Goal: Information Seeking & Learning: Find specific fact

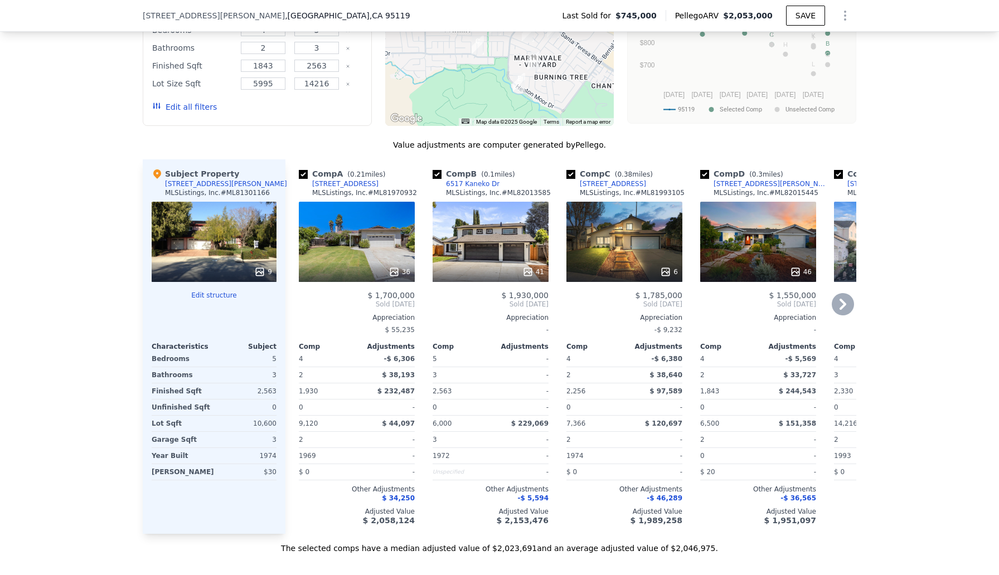
scroll to position [1011, 0]
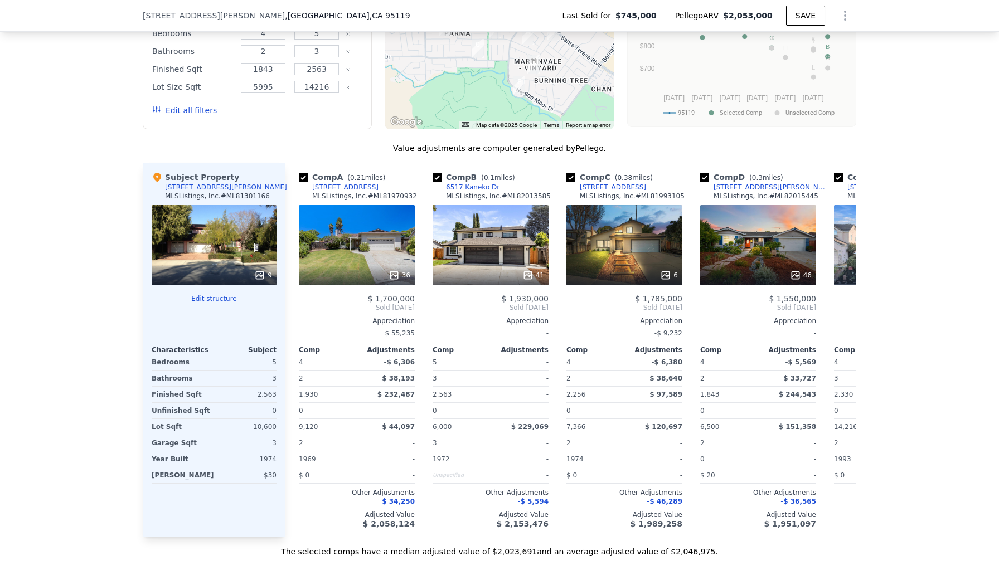
click at [239, 229] on div "9" at bounding box center [214, 245] width 125 height 80
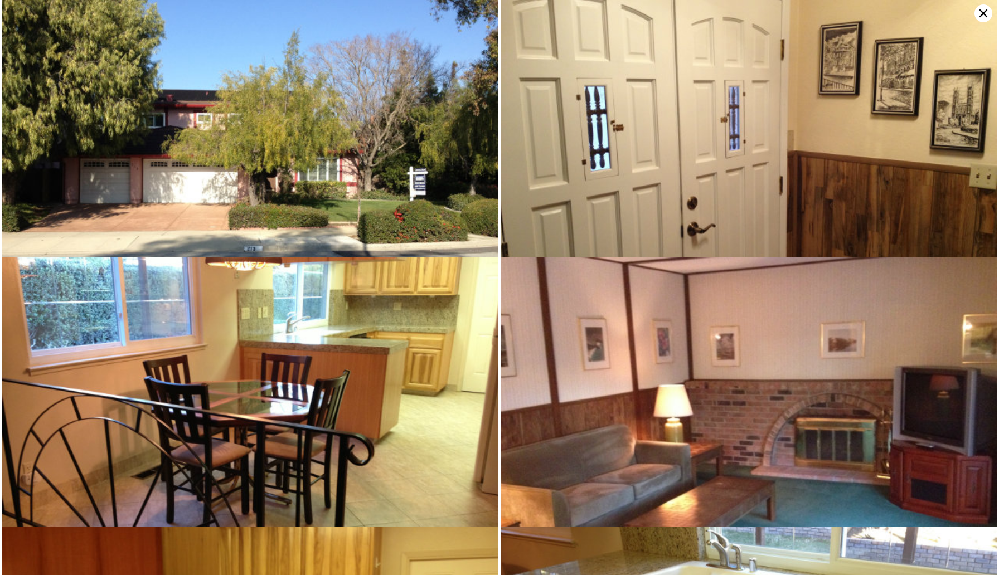
scroll to position [0, 0]
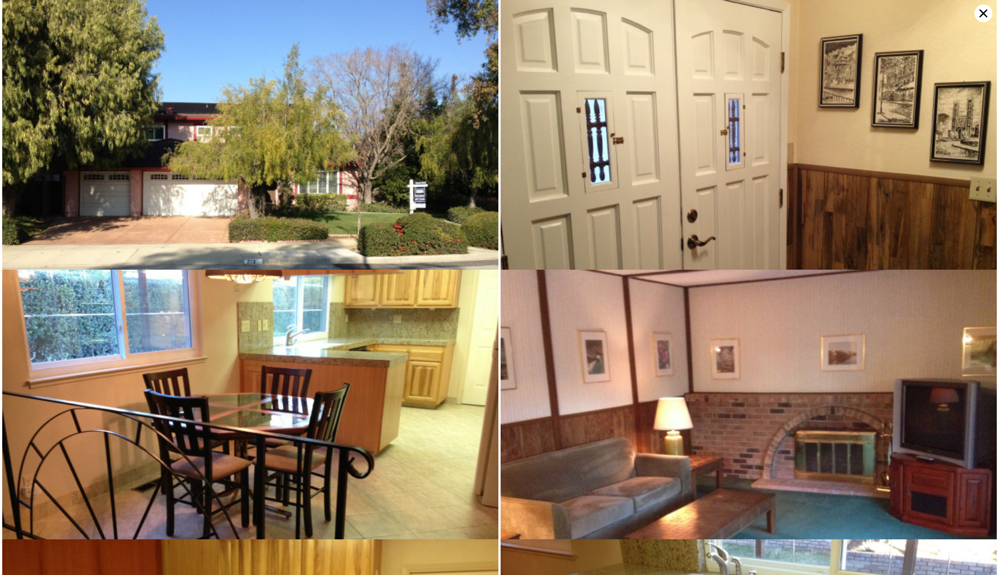
click at [985, 14] on icon at bounding box center [983, 13] width 18 height 18
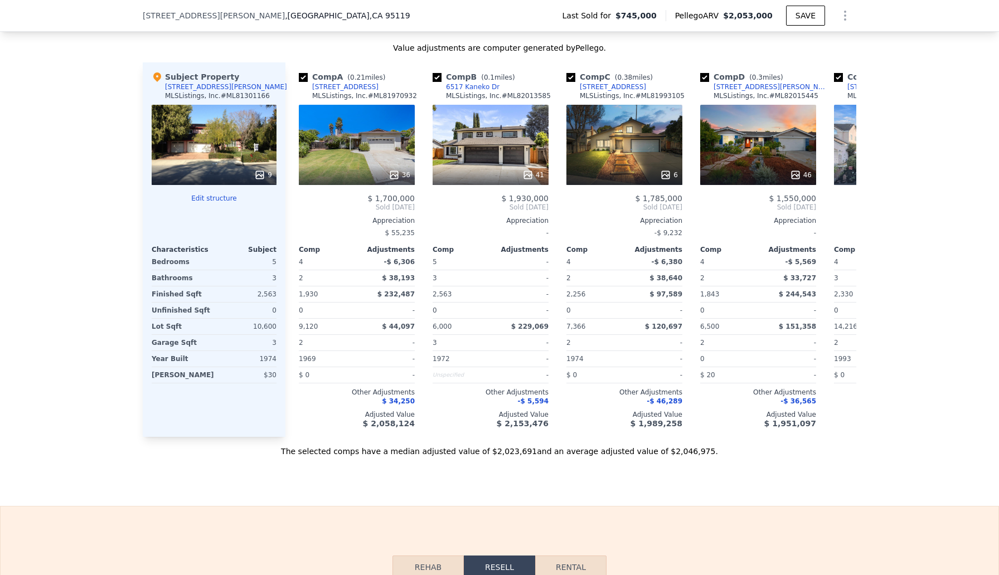
scroll to position [1099, 0]
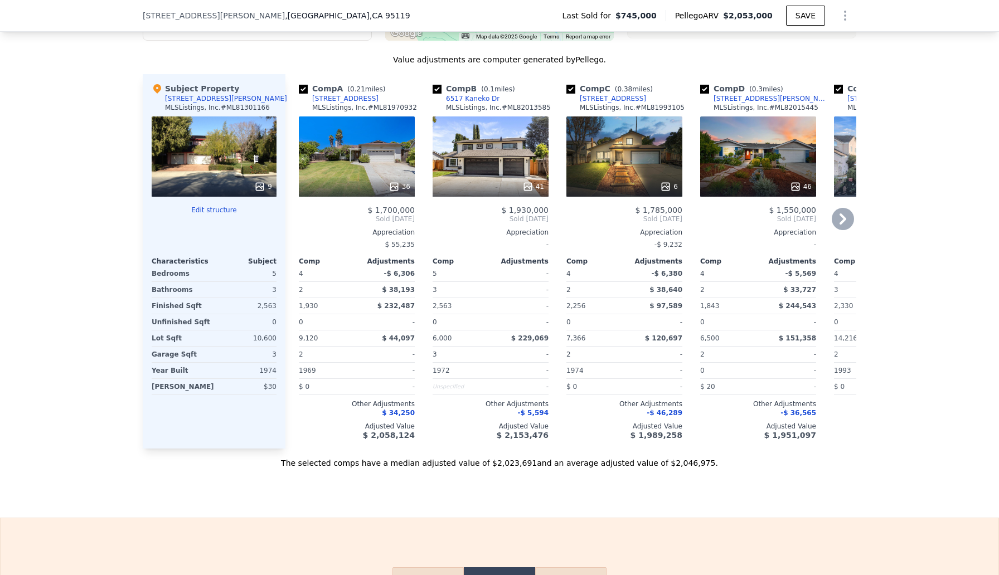
click at [495, 155] on div "41" at bounding box center [490, 156] width 116 height 80
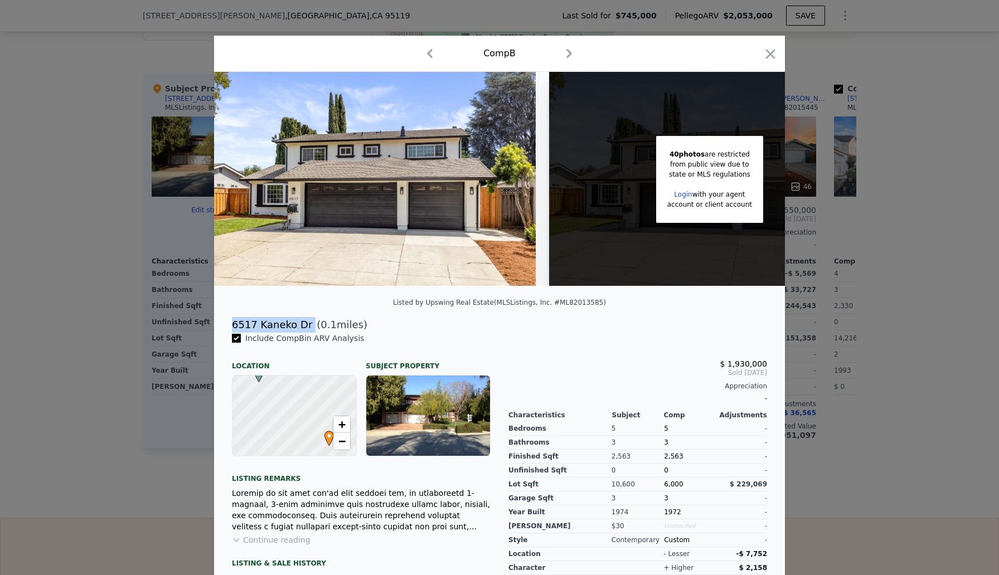
drag, startPoint x: 232, startPoint y: 324, endPoint x: 304, endPoint y: 325, distance: 71.9
click at [304, 325] on div "[STREET_ADDRESS] ( 0.1 miles)" at bounding box center [499, 325] width 553 height 16
copy div "6517 Kaneko Dr"
click at [768, 52] on icon "button" at bounding box center [770, 53] width 9 height 9
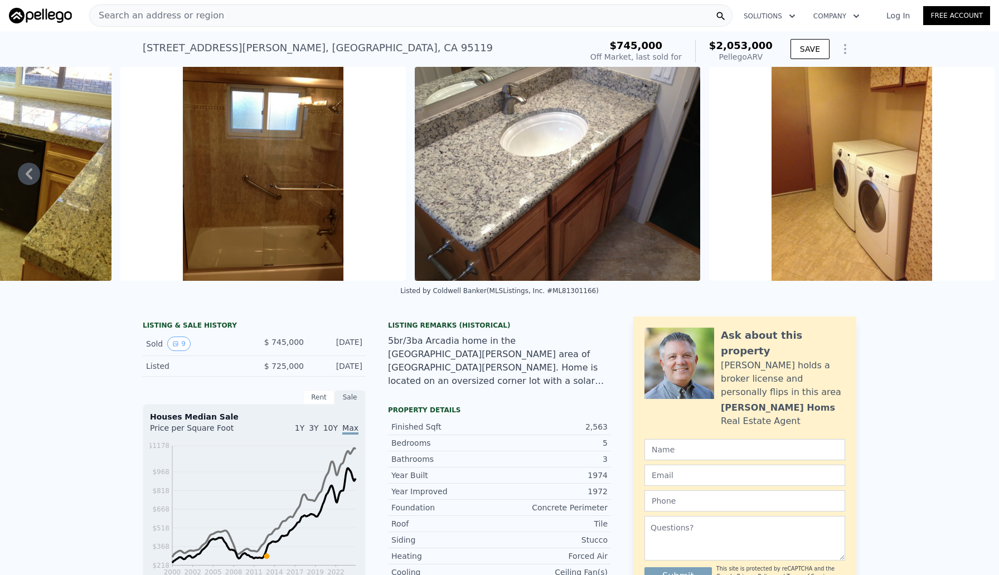
click at [335, 13] on div "Search an address or region" at bounding box center [410, 15] width 643 height 22
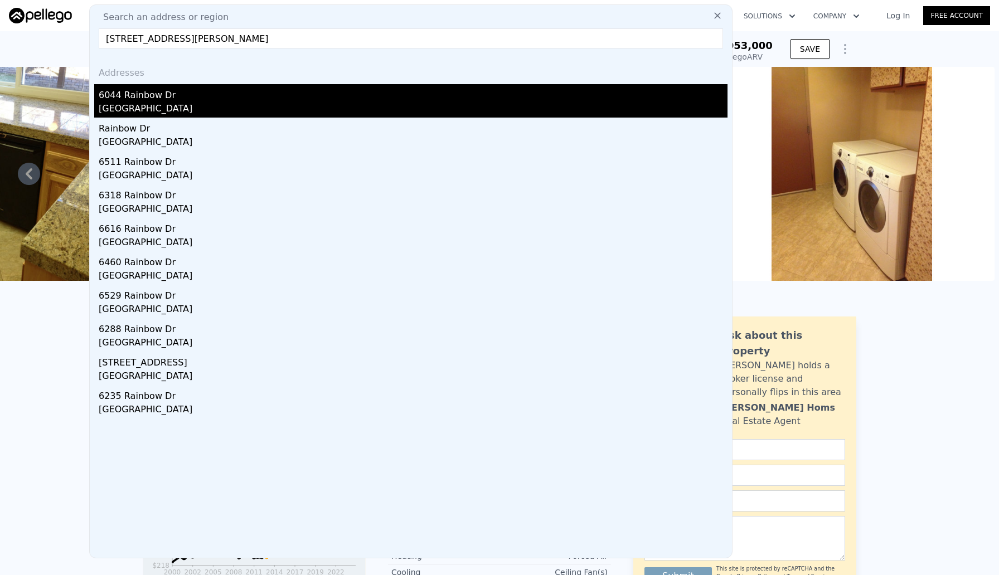
type input "[STREET_ADDRESS][PERSON_NAME]"
click at [164, 99] on div "6044 Rainbow Dr" at bounding box center [413, 93] width 629 height 18
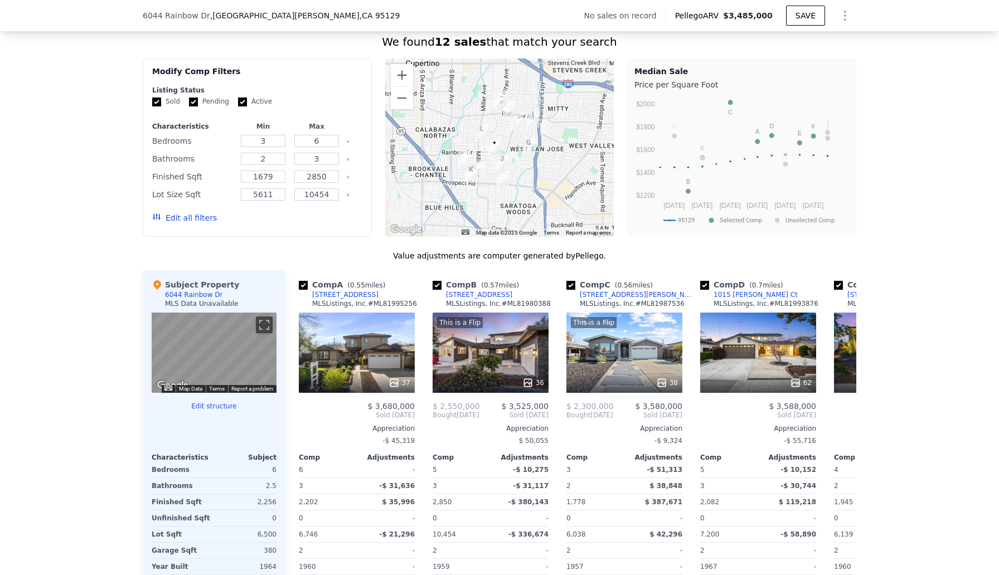
scroll to position [841, 0]
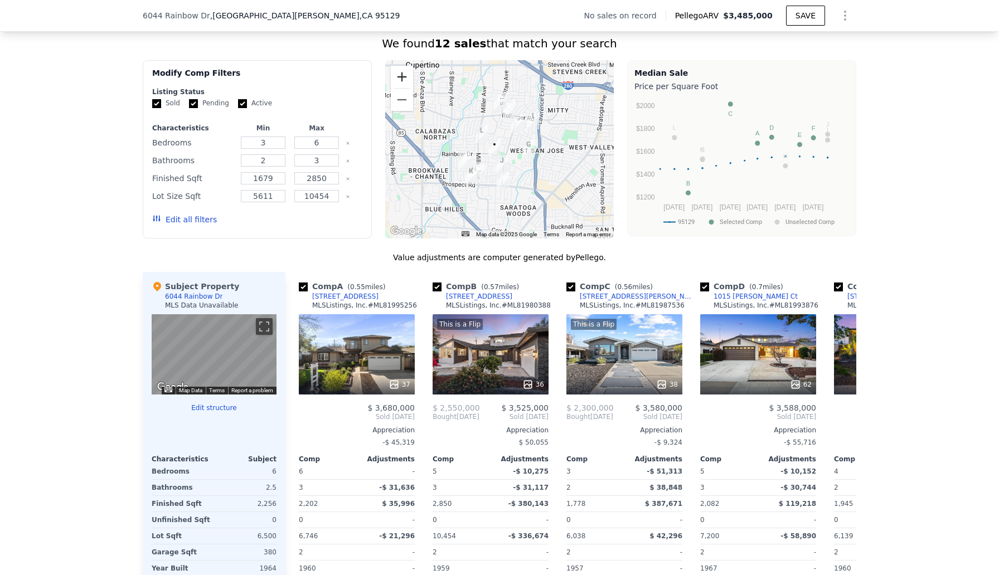
click at [398, 75] on button "Zoom in" at bounding box center [402, 77] width 22 height 22
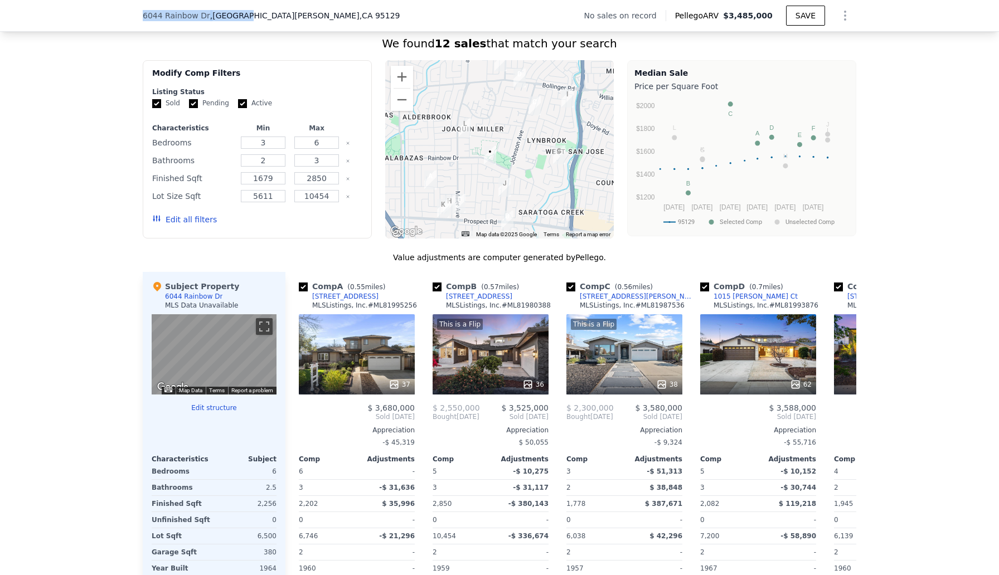
drag, startPoint x: 143, startPoint y: 17, endPoint x: 244, endPoint y: 18, distance: 100.9
click at [244, 18] on div "[STREET_ADDRESS]" at bounding box center [271, 15] width 257 height 11
copy div "[STREET_ADDRESS][PERSON_NAME]"
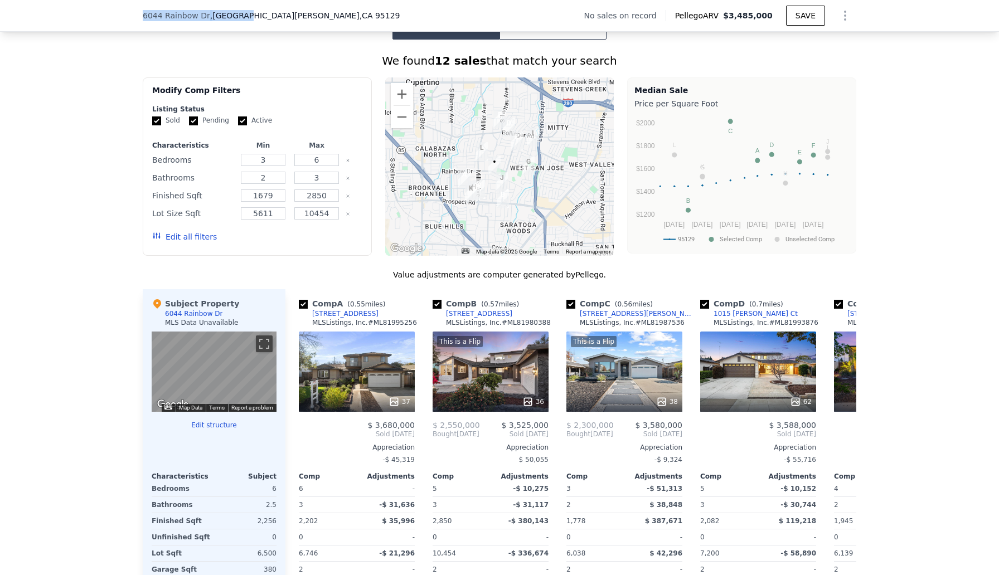
scroll to position [820, 0]
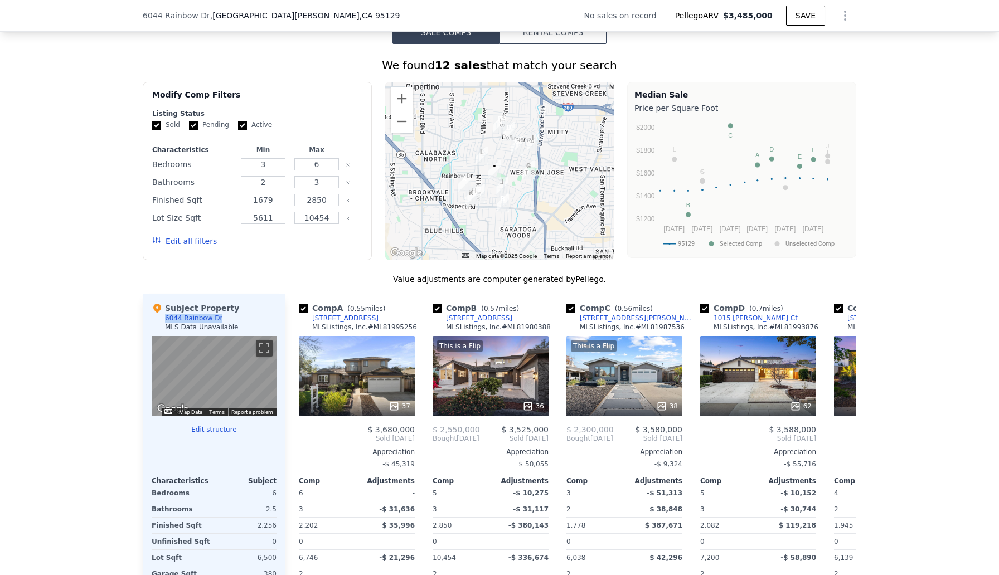
drag, startPoint x: 163, startPoint y: 319, endPoint x: 229, endPoint y: 317, distance: 65.8
click at [229, 318] on div "Subject Property [STREET_ADDRESS] MLS Data Unavailable" at bounding box center [214, 319] width 125 height 33
copy div "6044 Rainbow Dr"
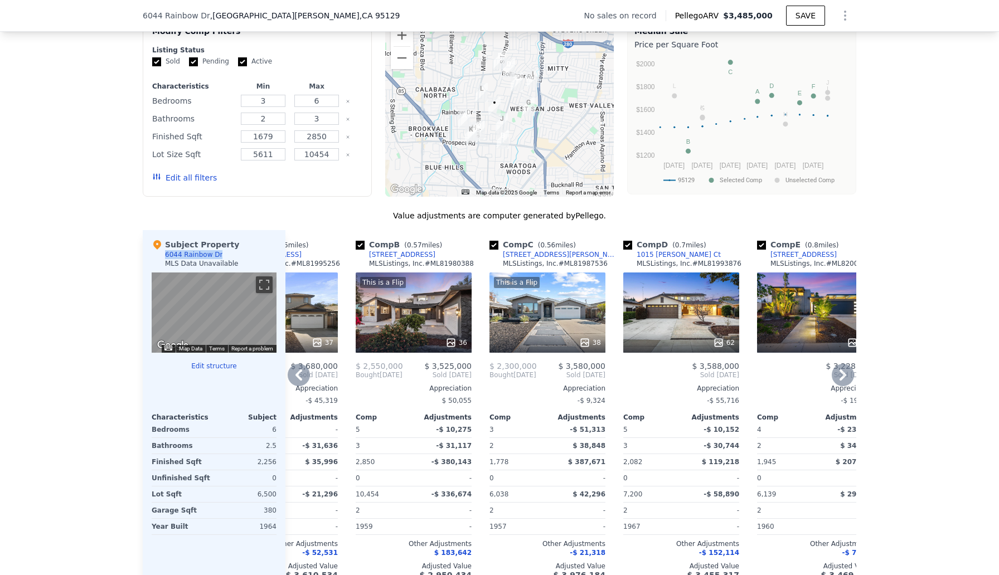
scroll to position [871, 0]
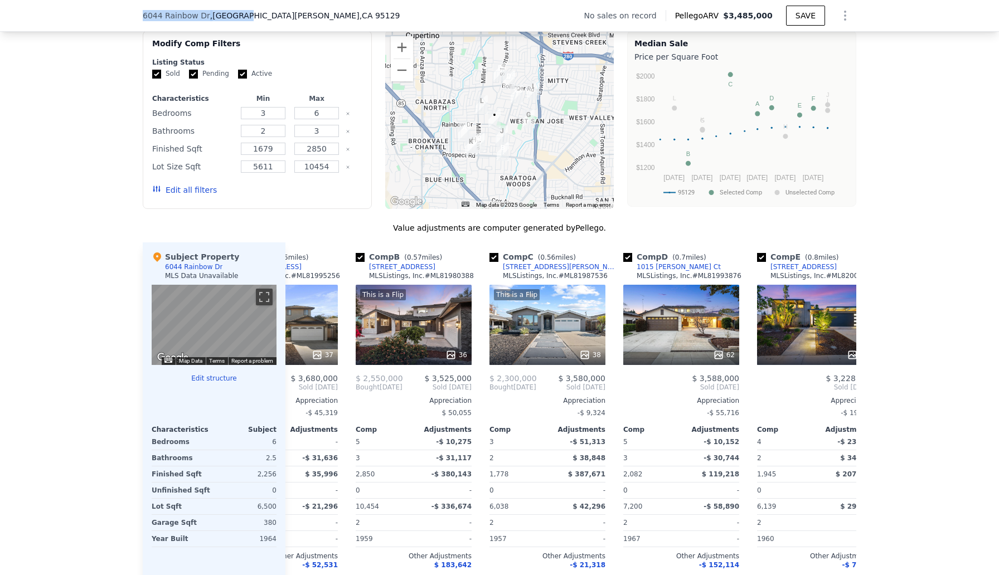
drag, startPoint x: 141, startPoint y: 13, endPoint x: 245, endPoint y: 14, distance: 103.6
click at [245, 14] on div "[STREET_ADDRESS] No sales on record Pellego ARV $3,485,000 SAVE" at bounding box center [499, 16] width 999 height 32
copy div "[STREET_ADDRESS][PERSON_NAME]"
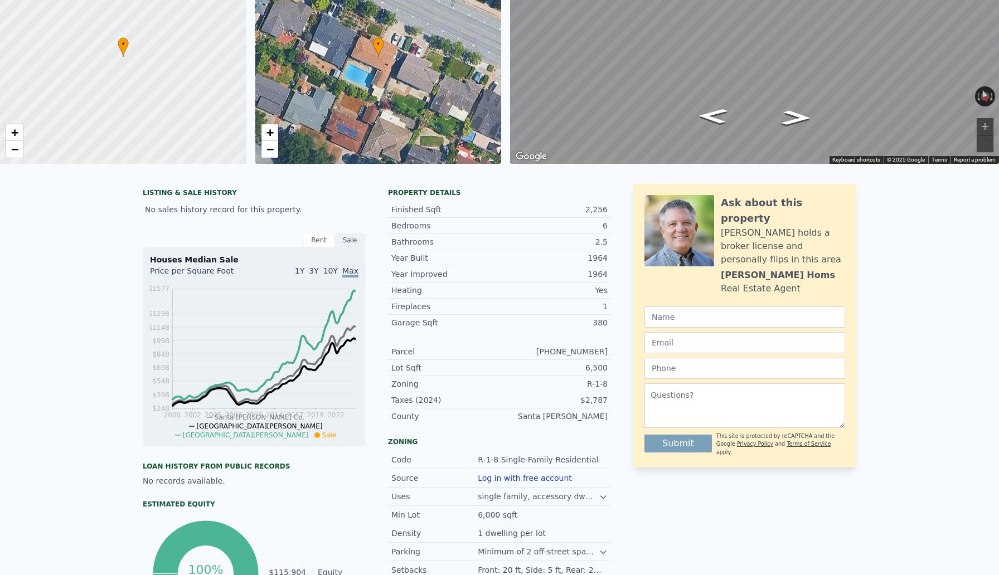
scroll to position [0, 0]
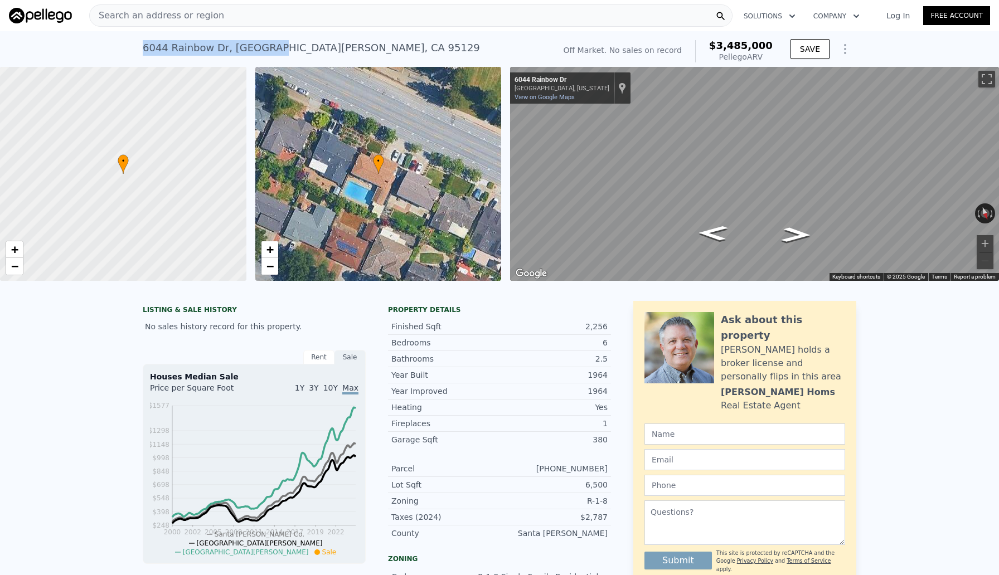
drag, startPoint x: 132, startPoint y: 47, endPoint x: 266, endPoint y: 51, distance: 134.9
click at [266, 51] on div "[STREET_ADDRESS] No sales on record (~ARV $3.485m ) Off Market. No sales on rec…" at bounding box center [499, 49] width 999 height 36
copy div "[STREET_ADDRESS][PERSON_NAME]"
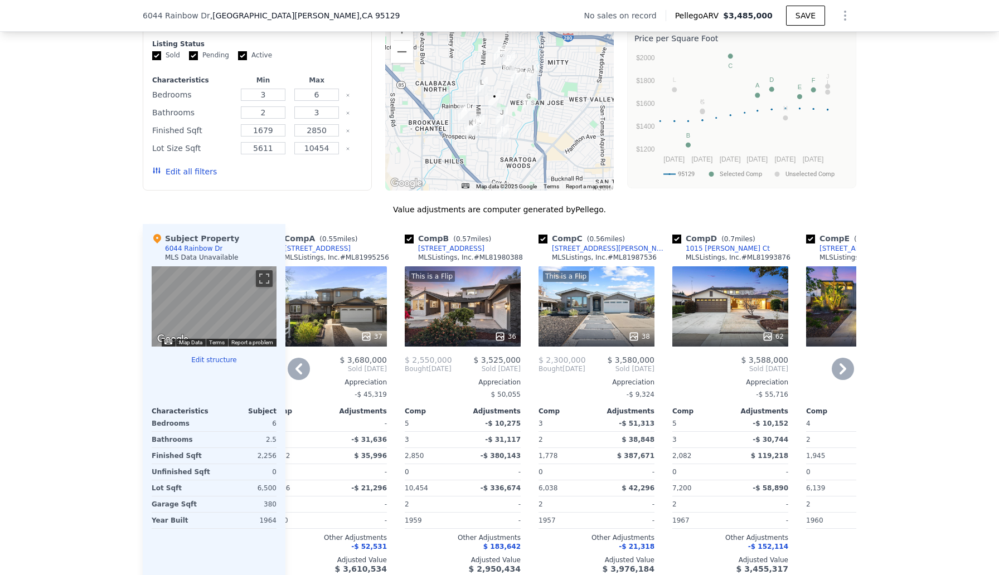
scroll to position [896, 0]
